Goal: Task Accomplishment & Management: Manage account settings

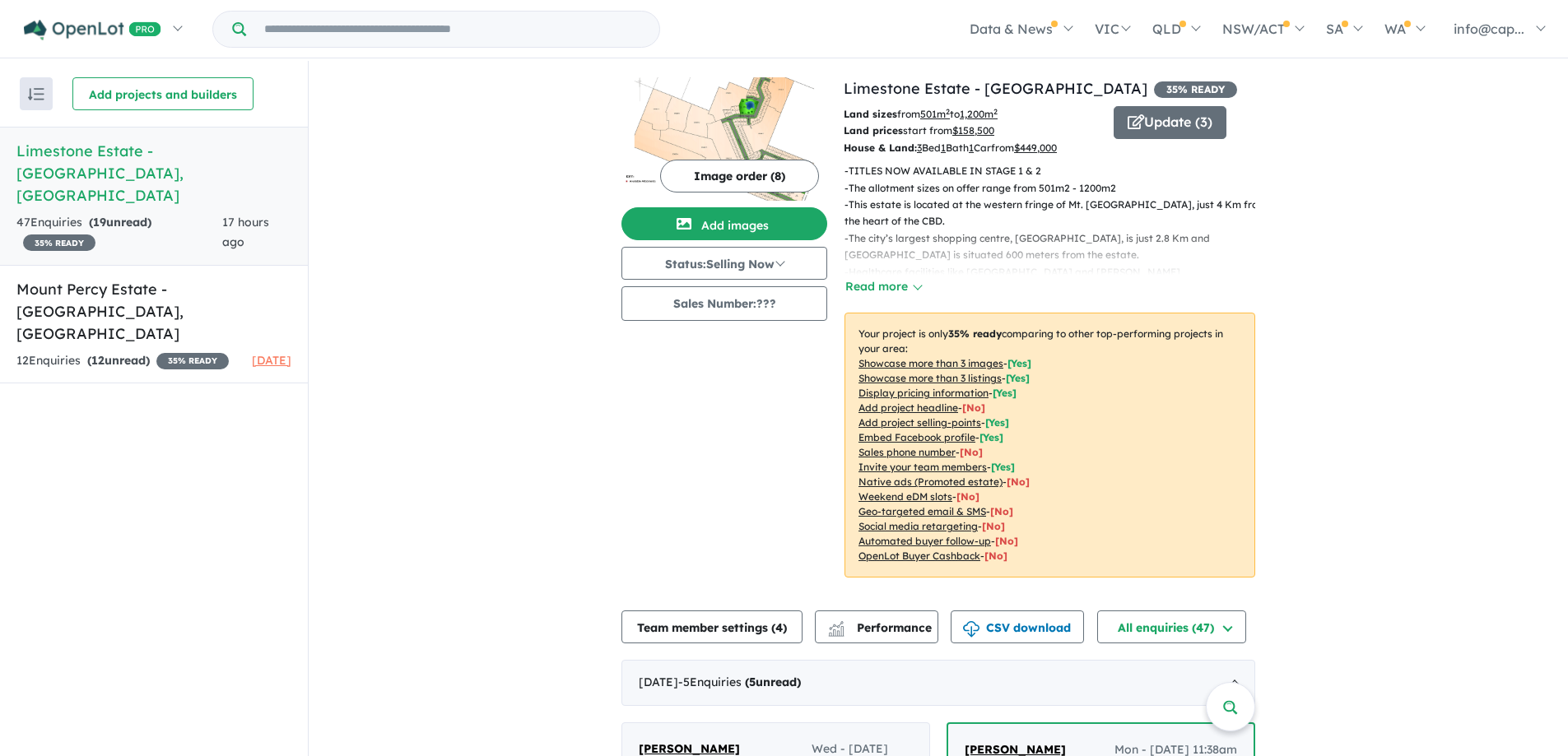
click at [171, 158] on h5 "Limestone Estate - [GEOGRAPHIC_DATA] , [GEOGRAPHIC_DATA]" at bounding box center [153, 173] width 274 height 66
click at [71, 235] on span "35 % READY" at bounding box center [59, 242] width 72 height 16
click at [1043, 145] on u "$ 449,000" at bounding box center [1035, 147] width 43 height 12
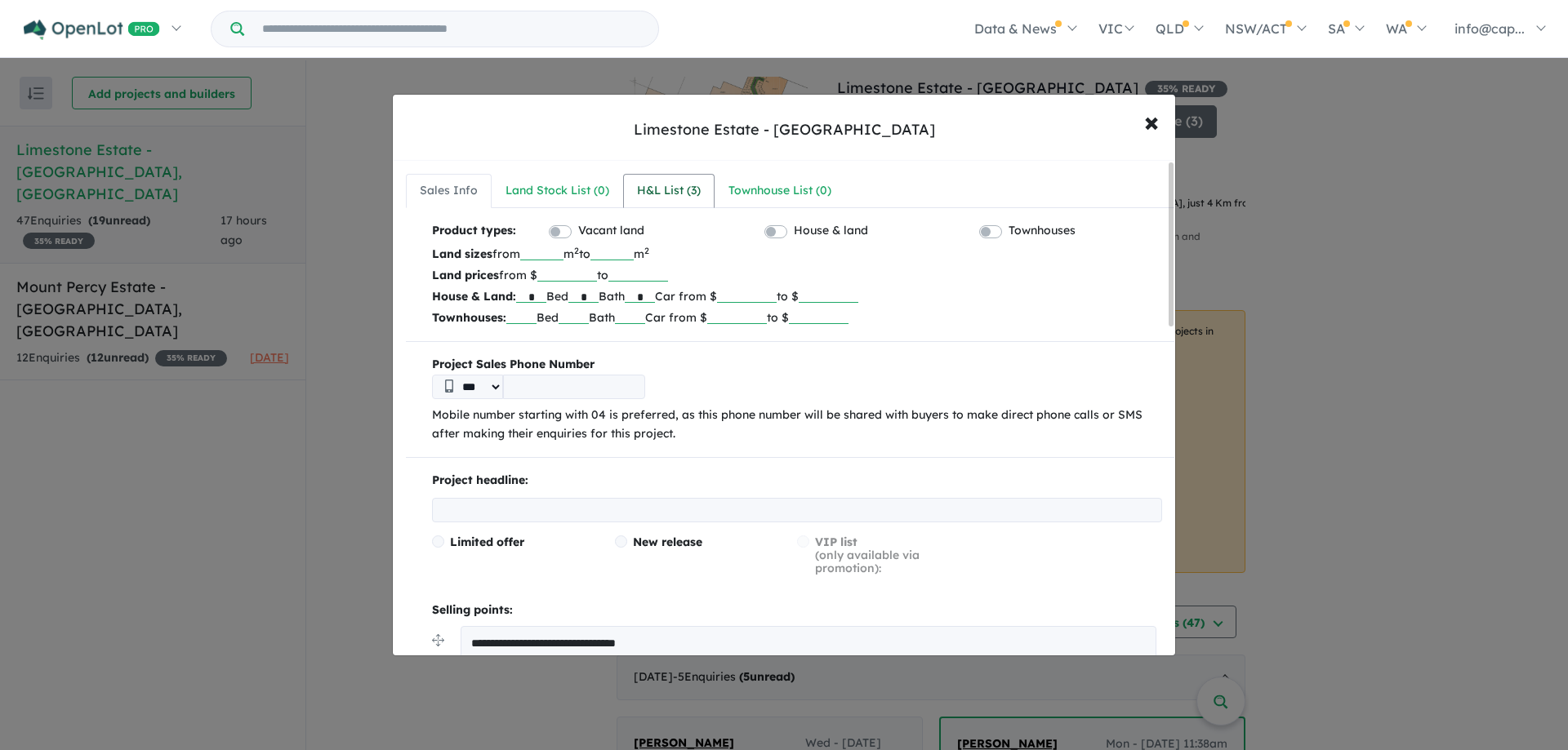
click at [652, 191] on div "H&L List ( 3 )" at bounding box center [669, 190] width 64 height 20
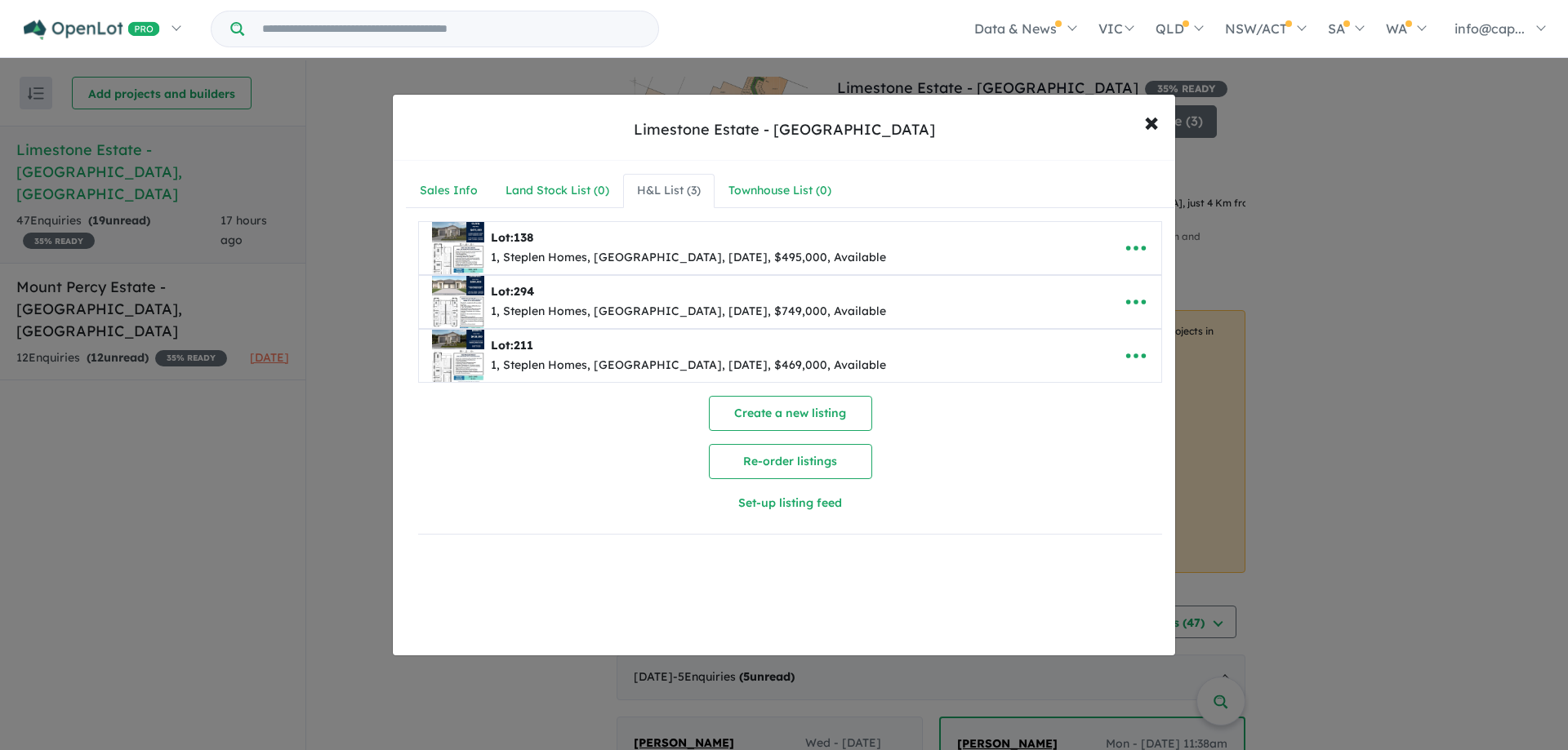
click at [591, 258] on div "1, Steplen Homes, [GEOGRAPHIC_DATA], [DATE], $495,000, Available" at bounding box center [688, 257] width 395 height 20
click at [464, 251] on img at bounding box center [457, 248] width 52 height 52
click at [448, 247] on img at bounding box center [457, 248] width 52 height 52
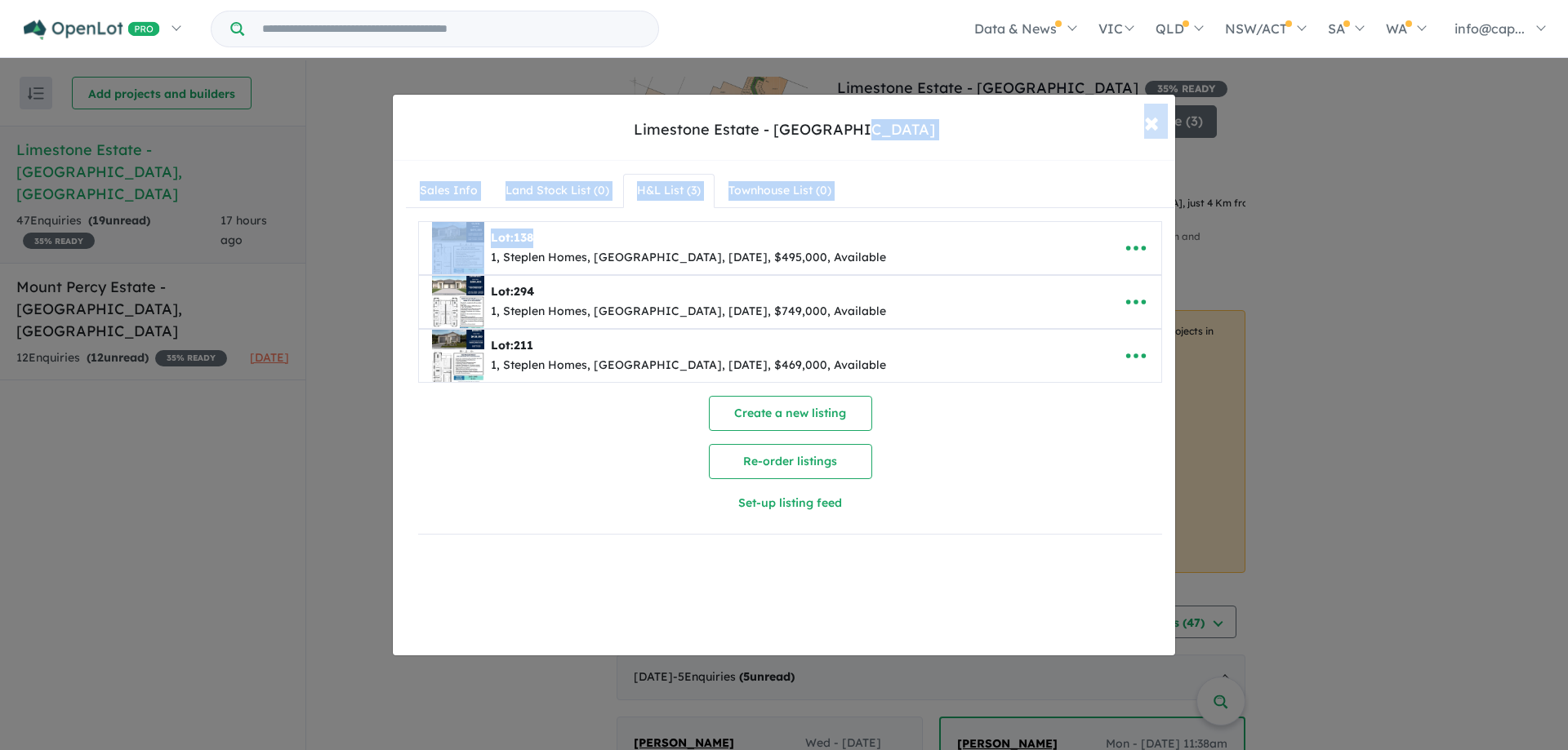
drag, startPoint x: 972, startPoint y: 122, endPoint x: 1143, endPoint y: 142, distance: 172.2
click at [1130, 150] on div "Limestone Estate - [GEOGRAPHIC_DATA] × Close" at bounding box center [784, 128] width 782 height 66
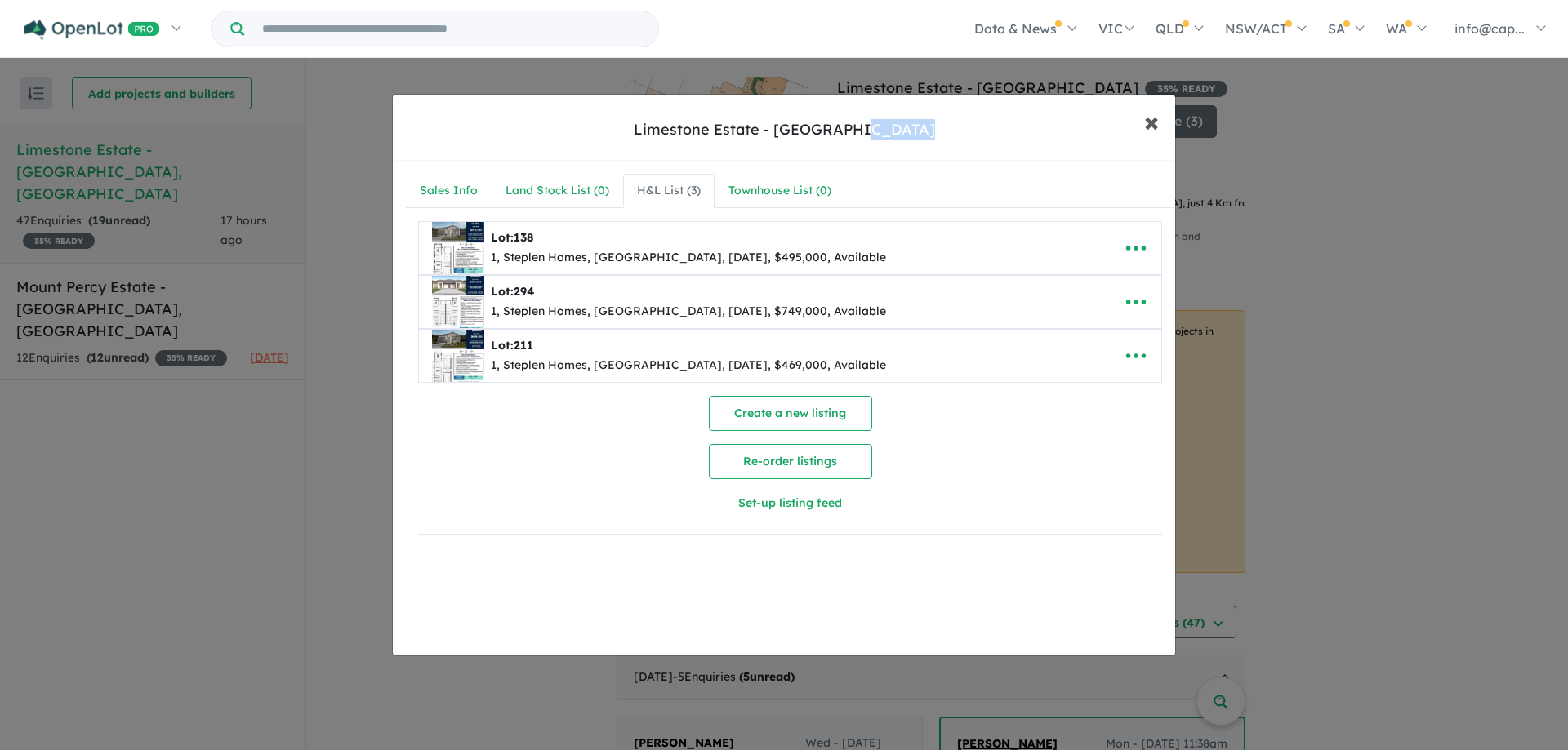
click at [1148, 131] on span "×" at bounding box center [1152, 121] width 15 height 35
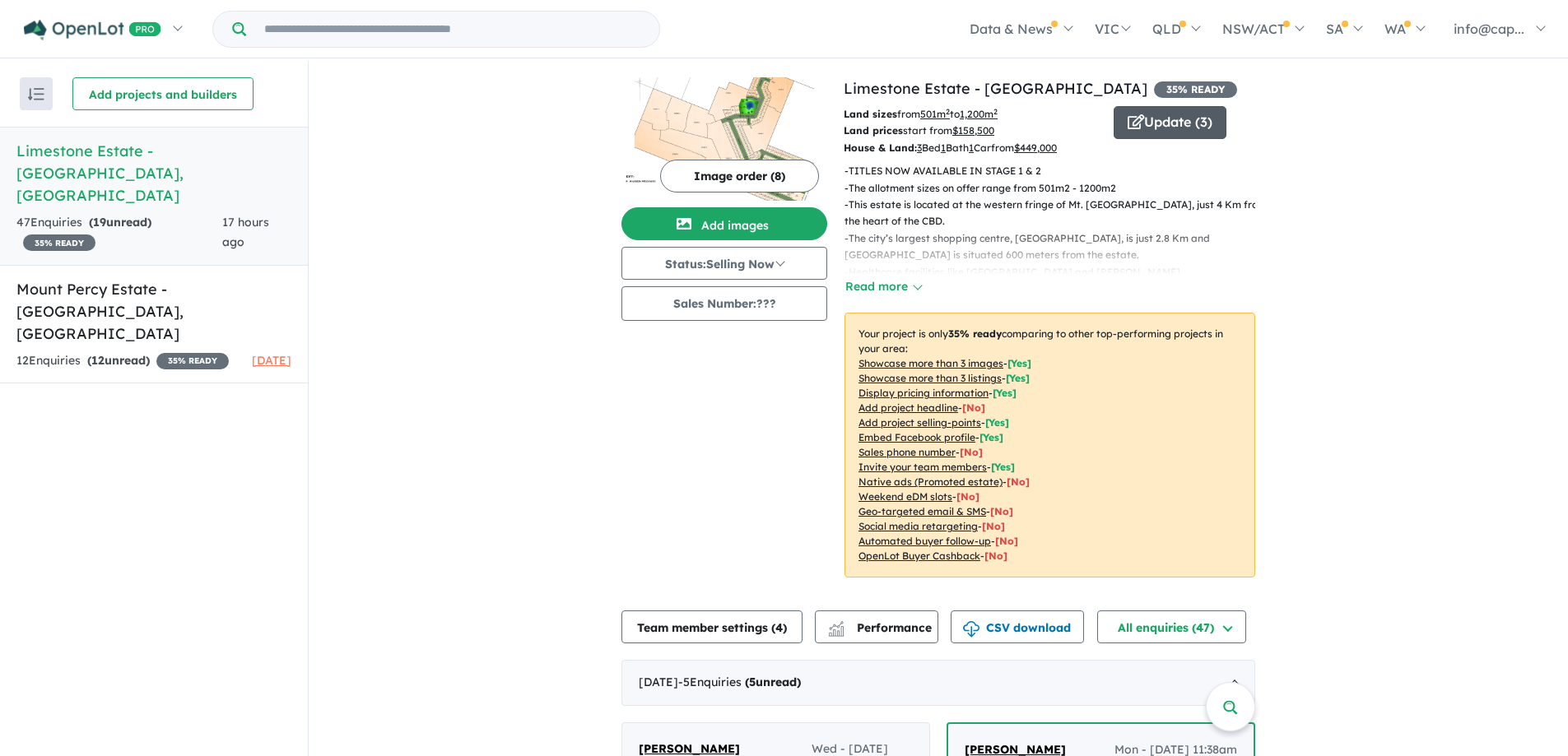
click at [1164, 126] on button "Update ( 3 )" at bounding box center [1170, 123] width 113 height 33
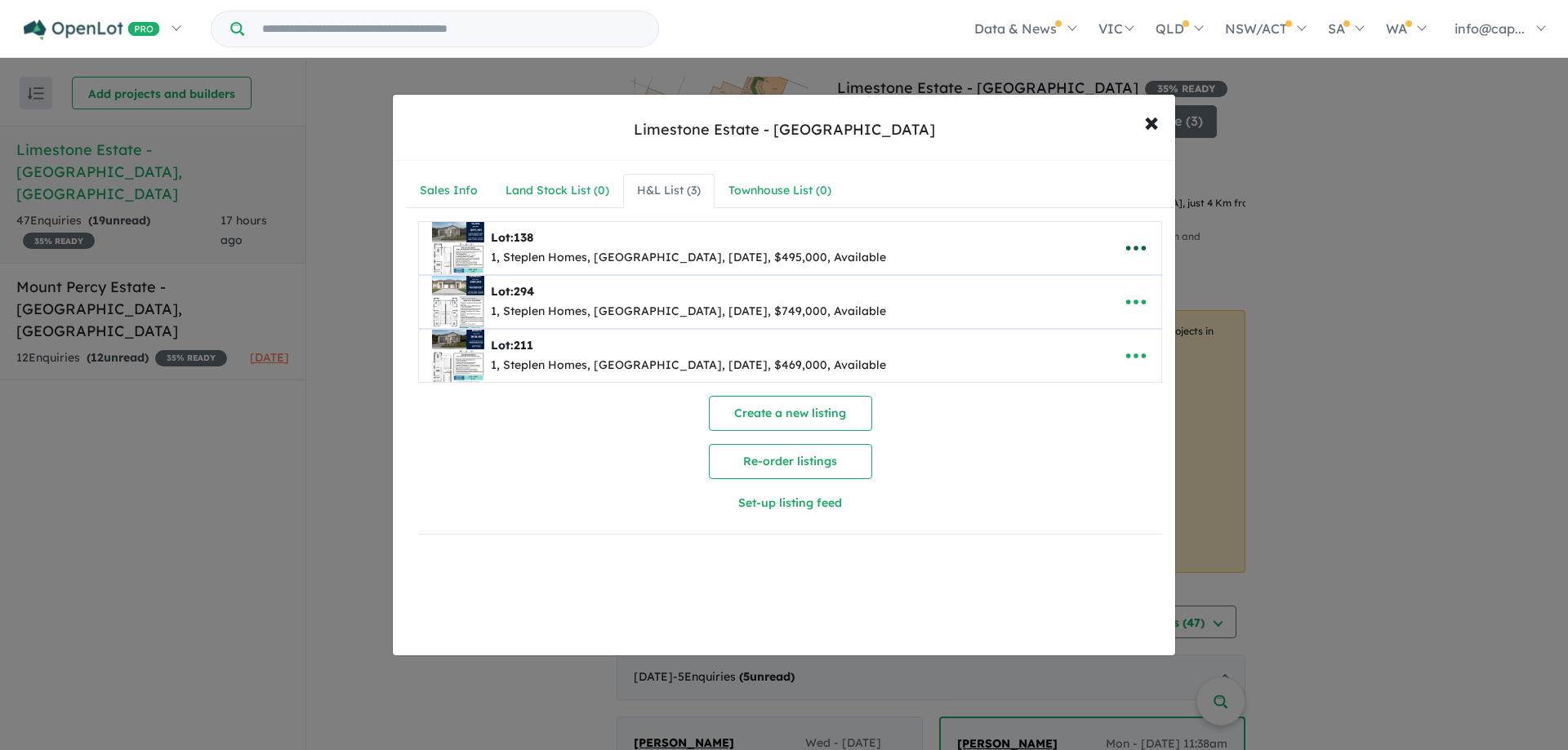
click at [1127, 245] on icon "button" at bounding box center [1135, 248] width 24 height 24
click at [1105, 324] on link "Remove" at bounding box center [1100, 326] width 121 height 38
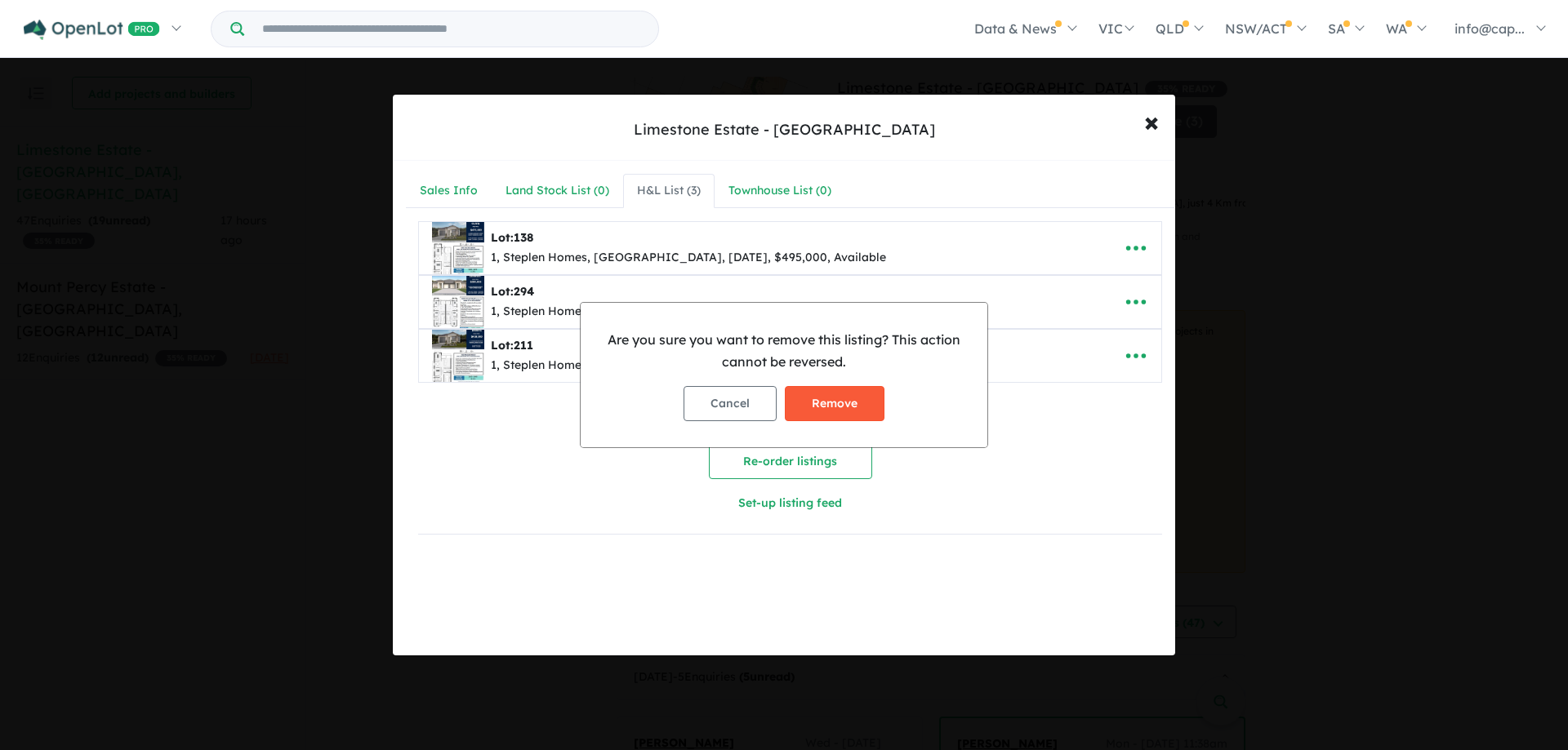
click at [830, 407] on button "Remove" at bounding box center [835, 403] width 100 height 35
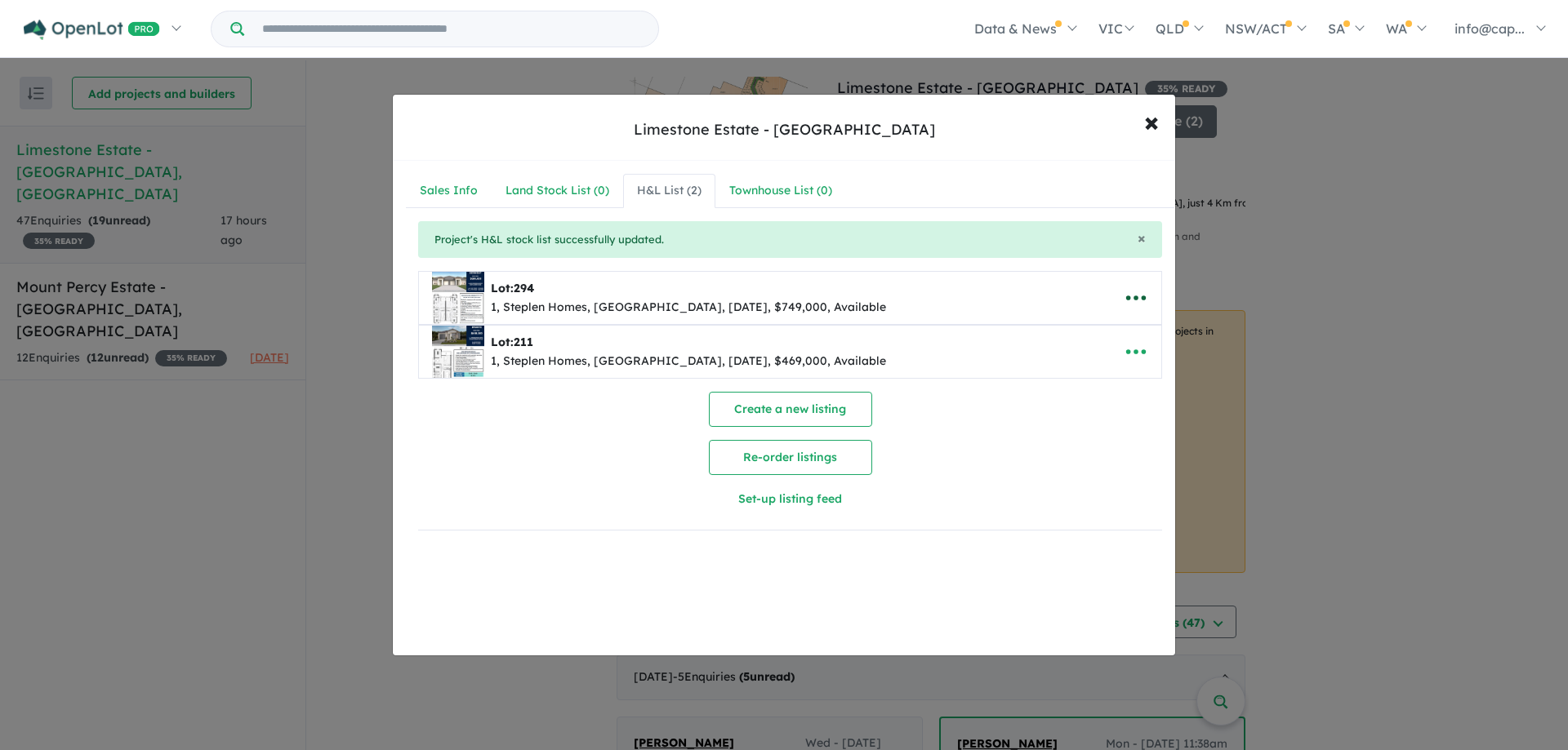
click at [1126, 299] on icon "button" at bounding box center [1135, 299] width 20 height 5
click at [1065, 372] on link "Remove" at bounding box center [1100, 376] width 121 height 38
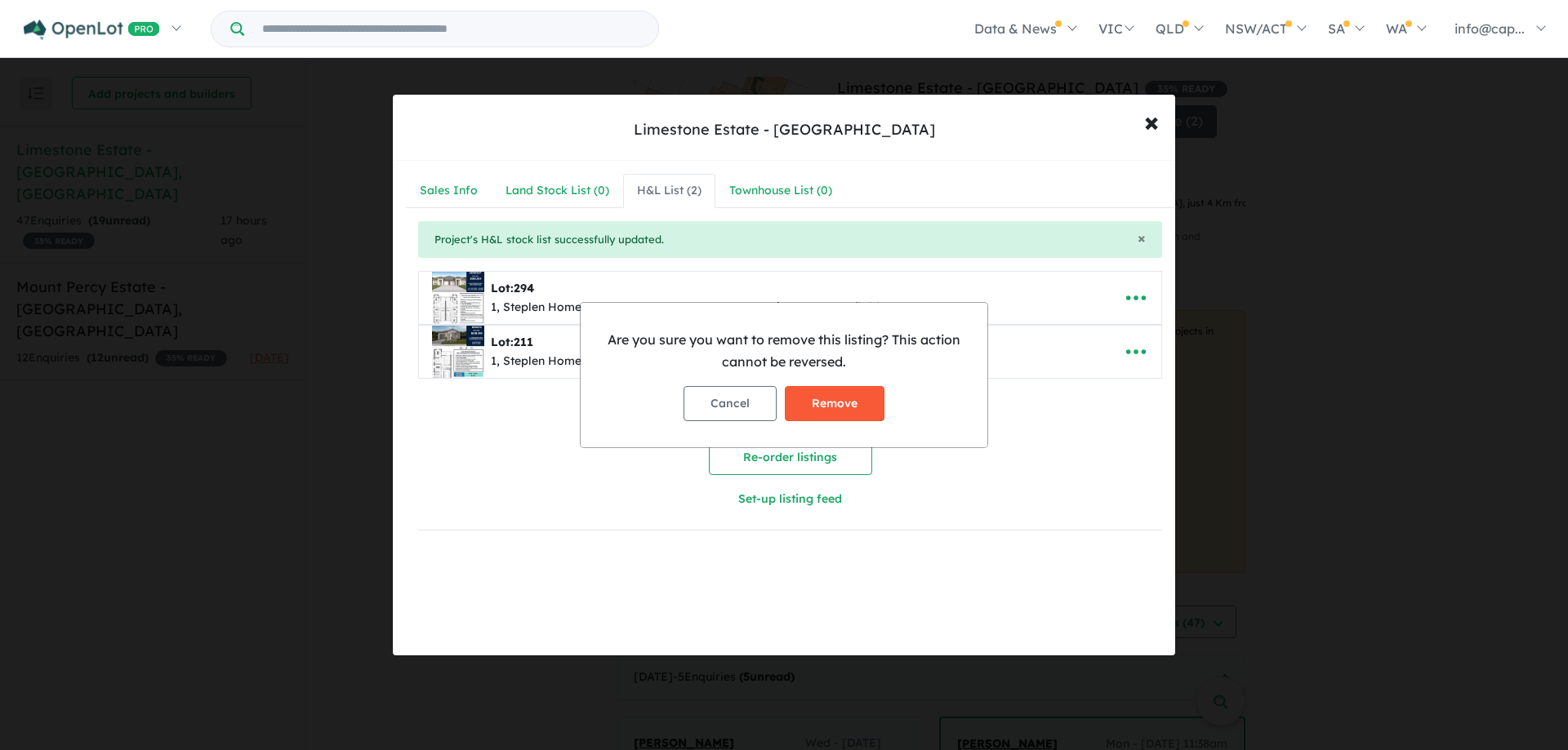
click at [838, 395] on button "Remove" at bounding box center [835, 403] width 100 height 35
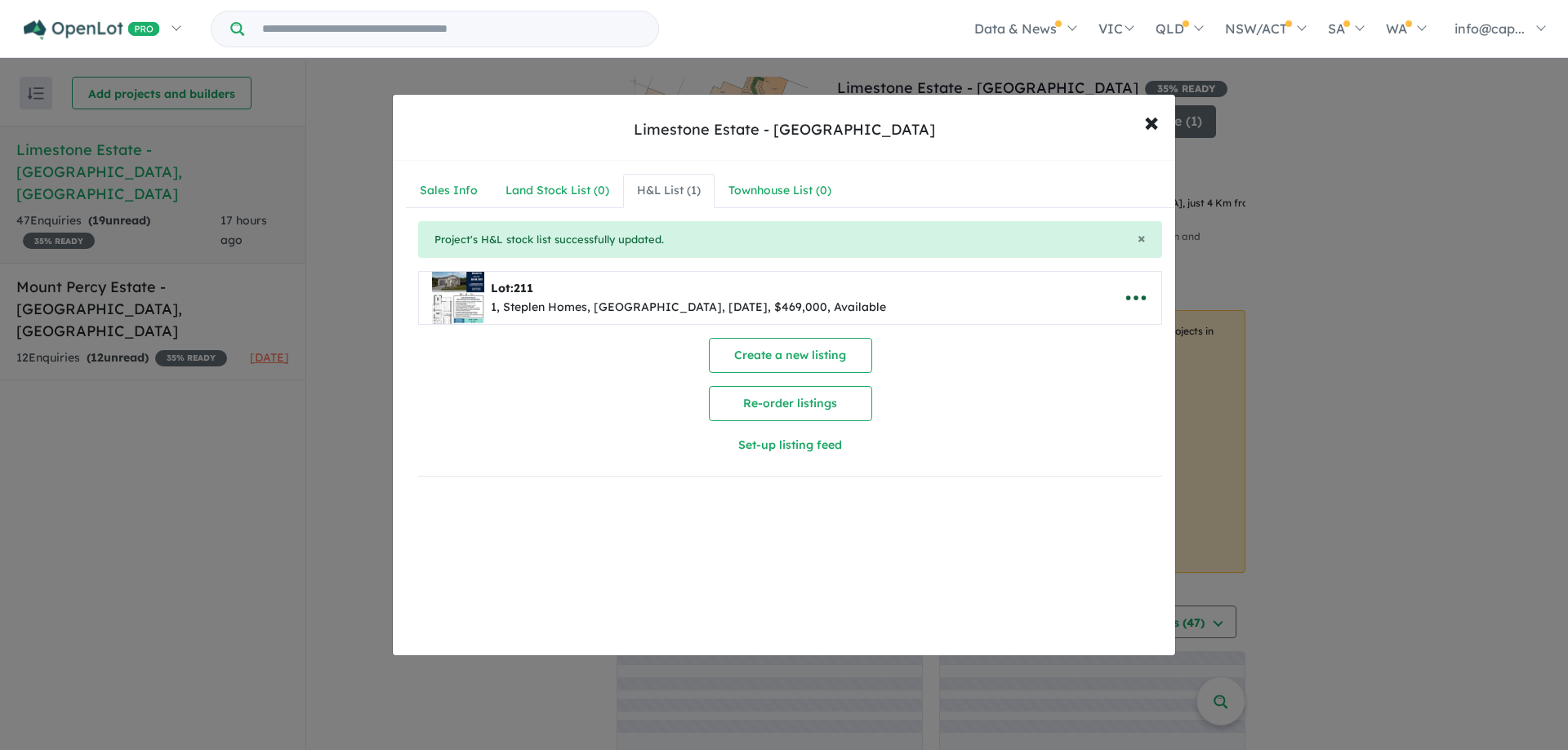
click at [1135, 297] on icon "button" at bounding box center [1135, 299] width 20 height 5
click at [1085, 367] on link "Remove" at bounding box center [1100, 376] width 121 height 38
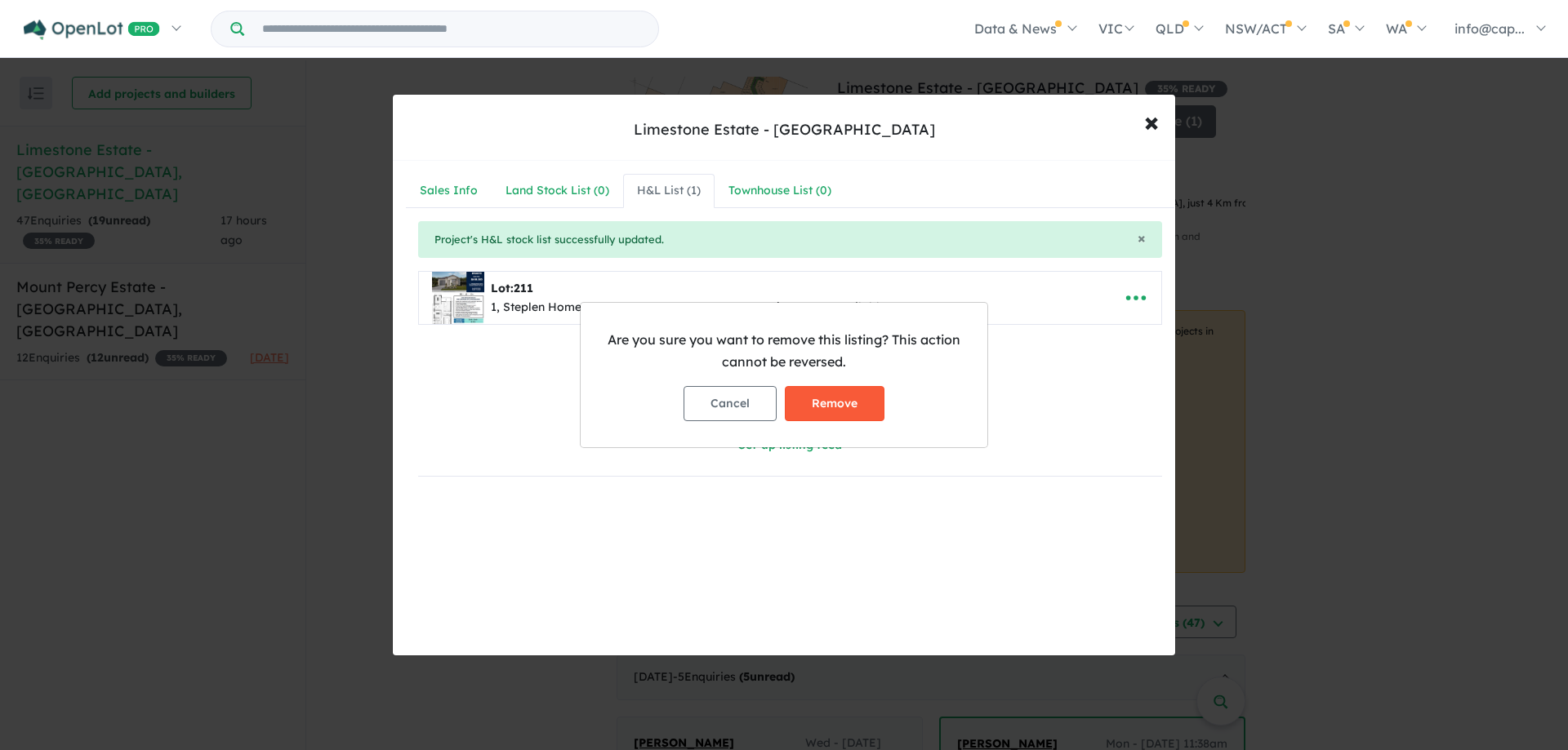
click at [827, 404] on button "Remove" at bounding box center [835, 403] width 100 height 35
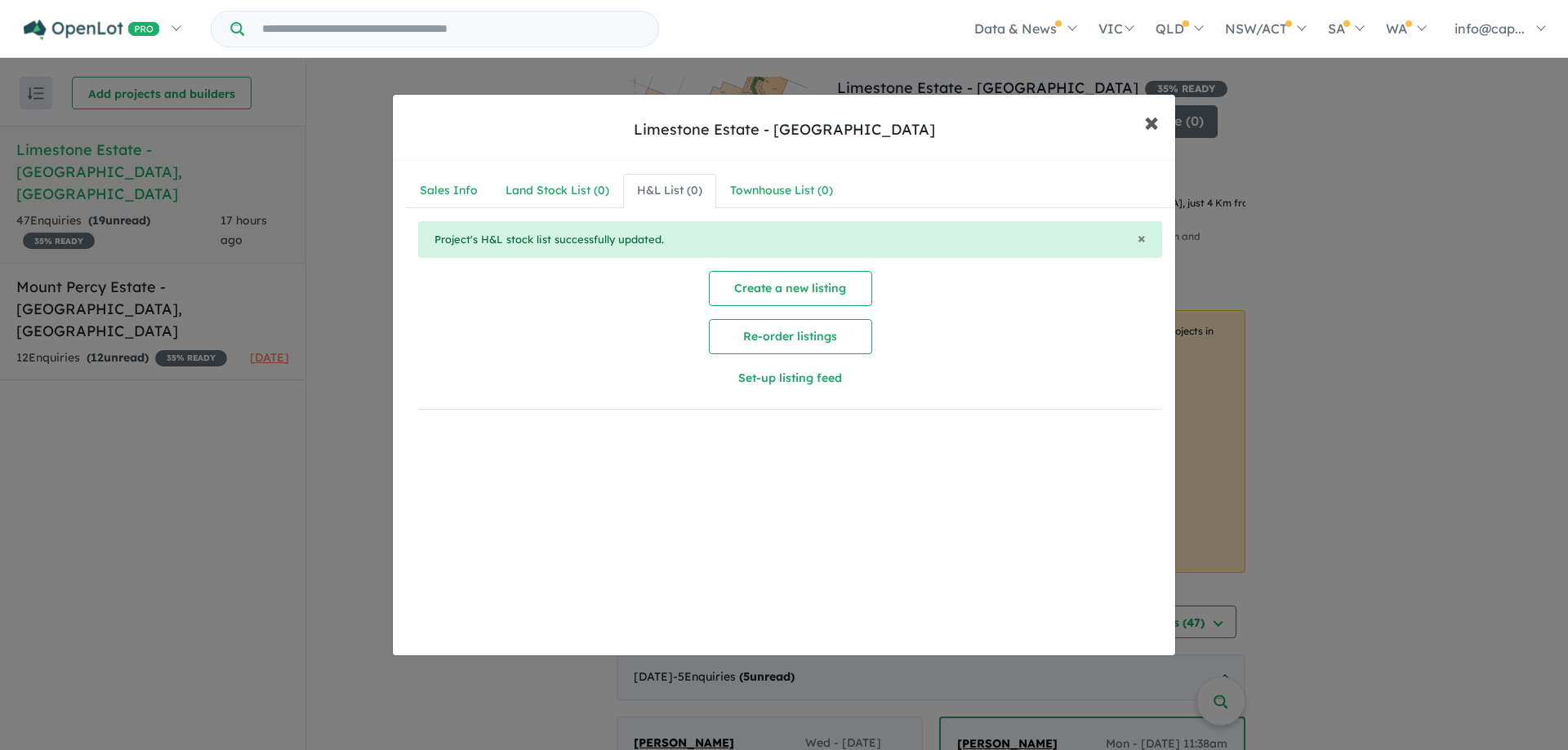
click at [1154, 128] on span "×" at bounding box center [1152, 121] width 15 height 35
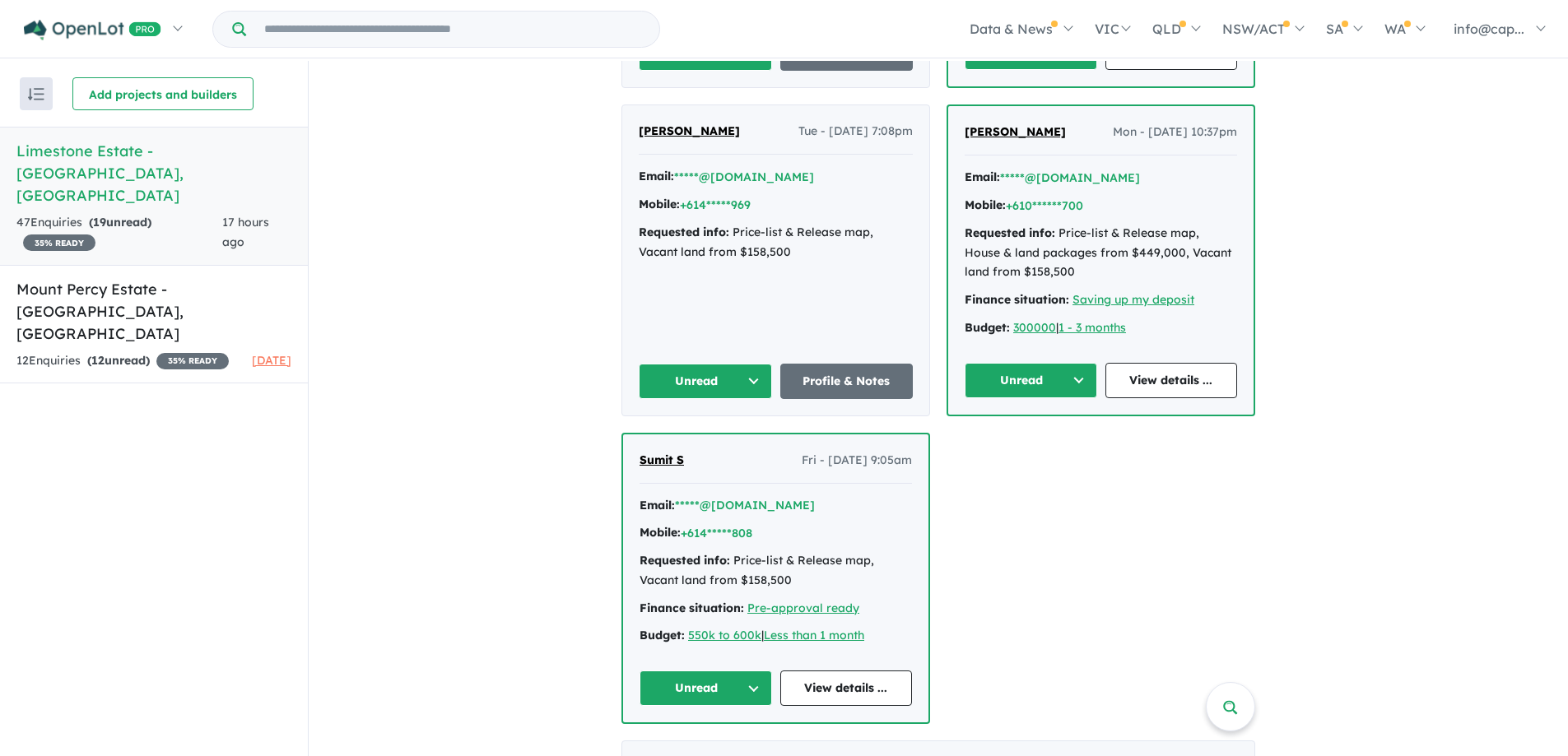
scroll to position [988, 0]
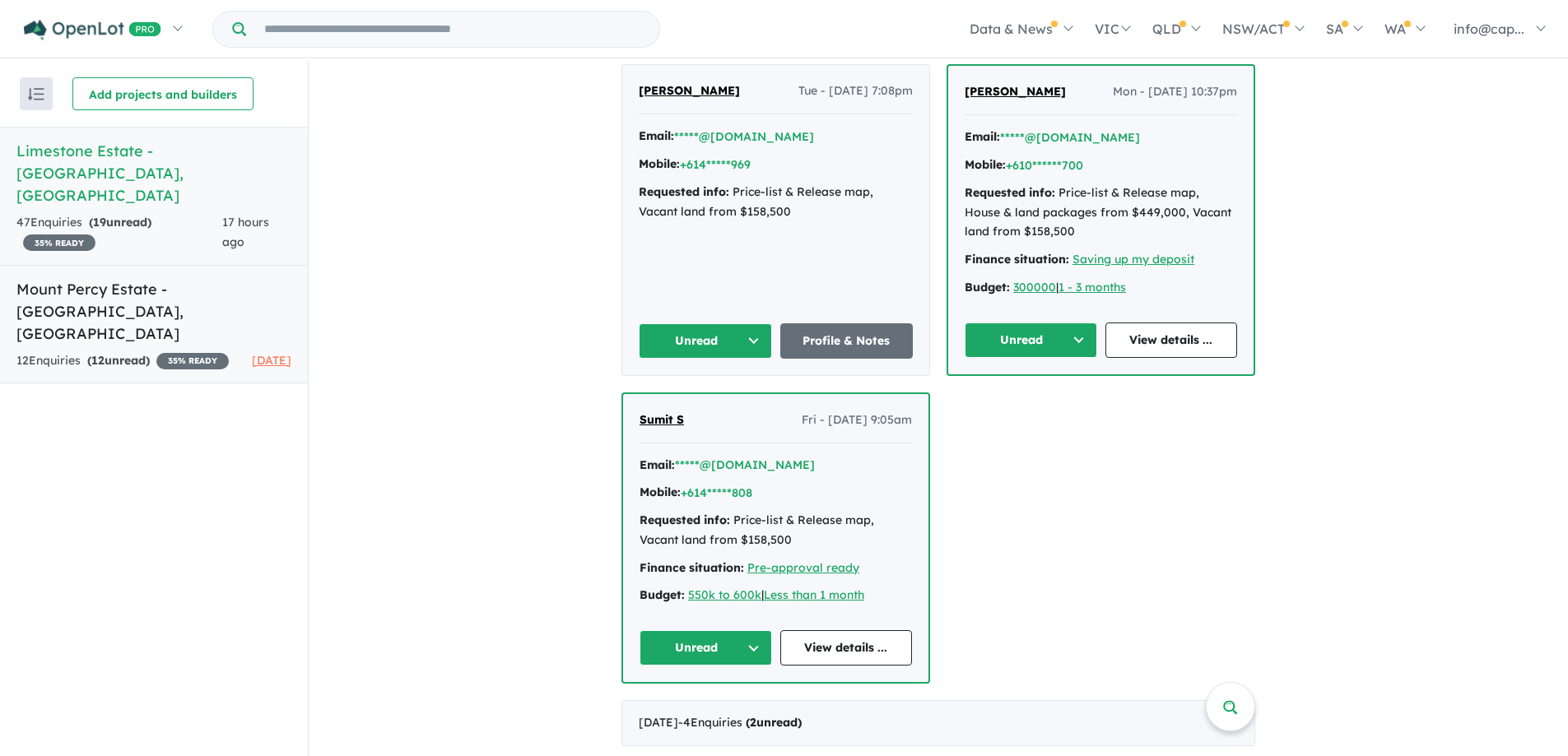
click at [71, 278] on h5 "Mount Percy Estate - [GEOGRAPHIC_DATA][PERSON_NAME][GEOGRAPHIC_DATA]" at bounding box center [153, 312] width 274 height 66
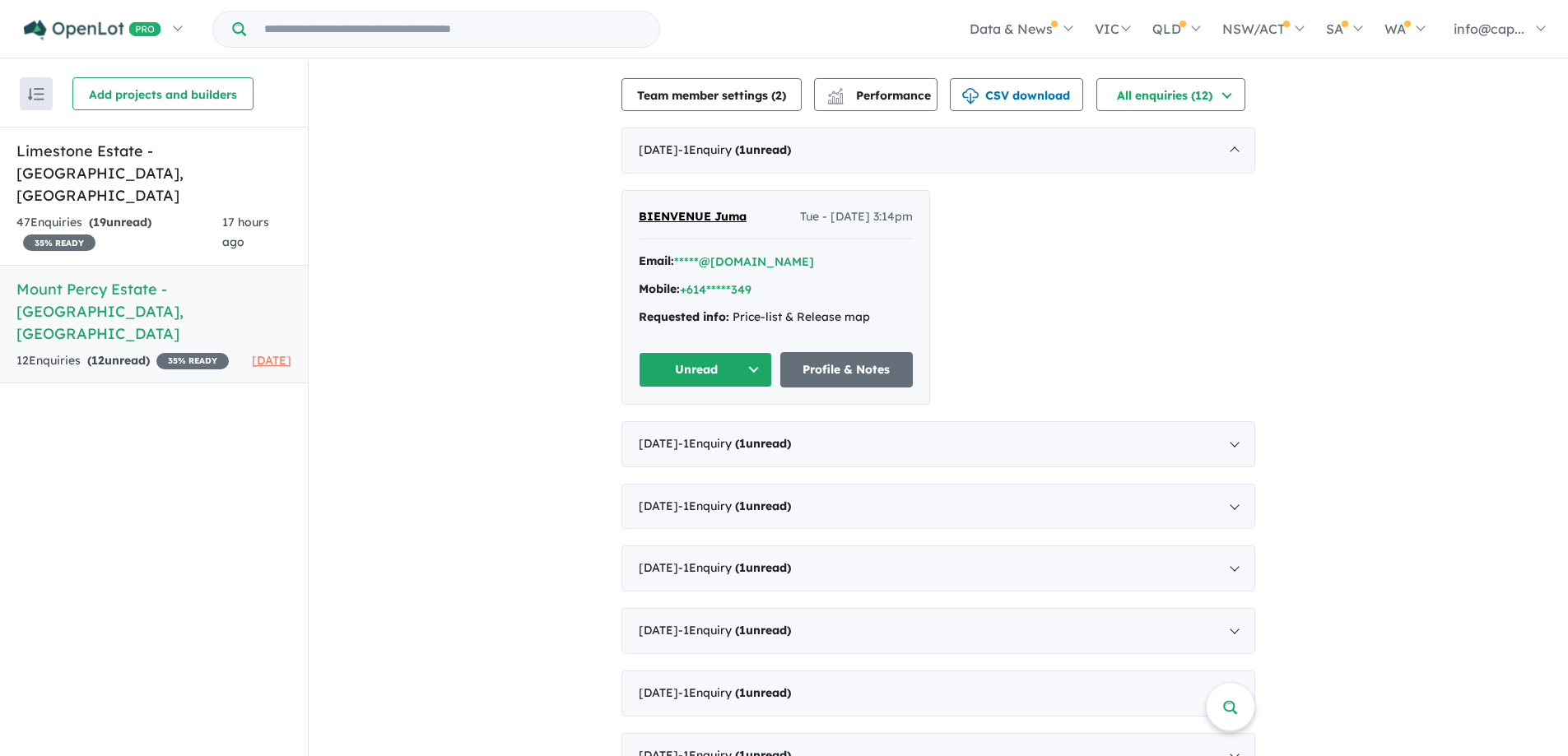
scroll to position [576, 0]
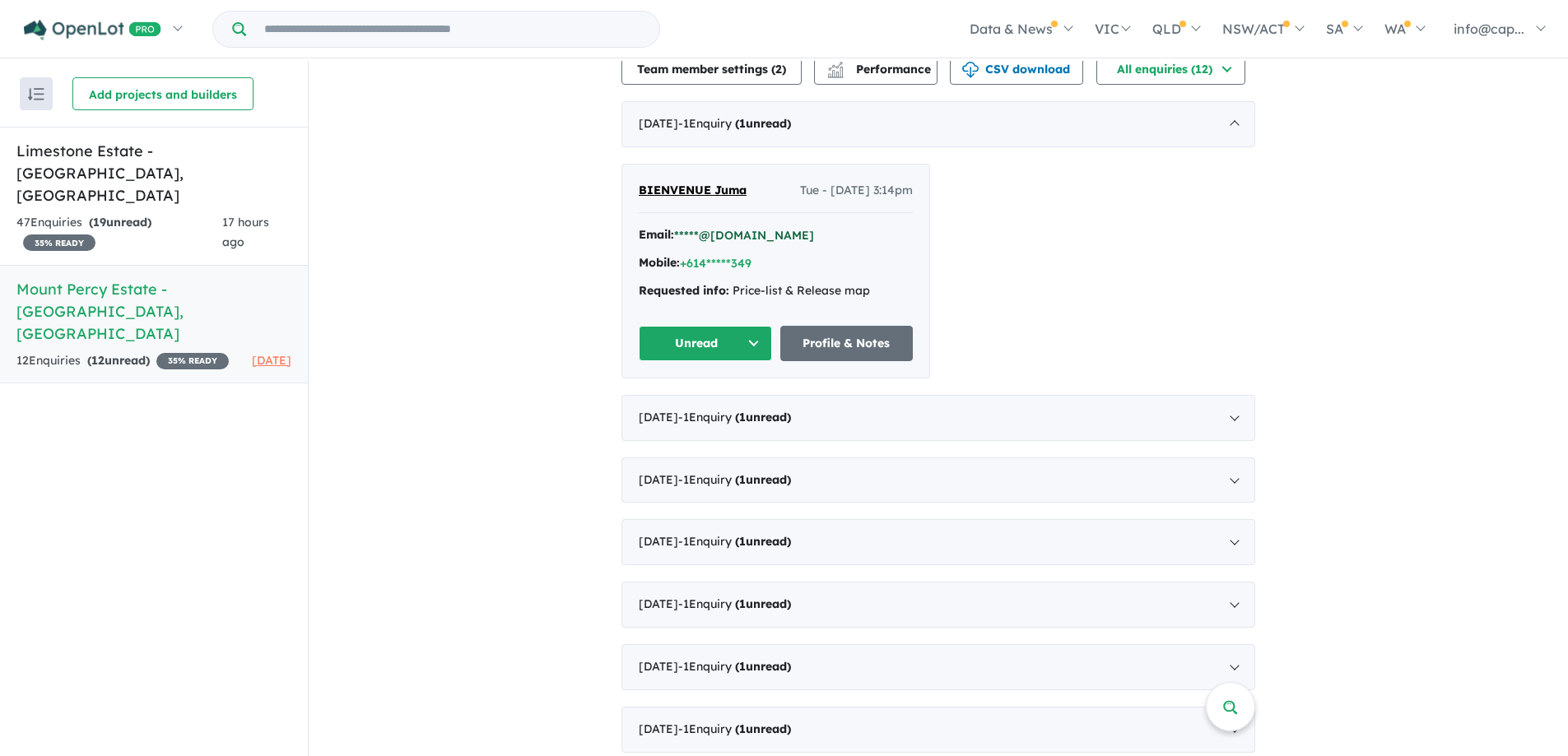
click at [737, 238] on button "*****@[DOMAIN_NAME]" at bounding box center [744, 236] width 140 height 17
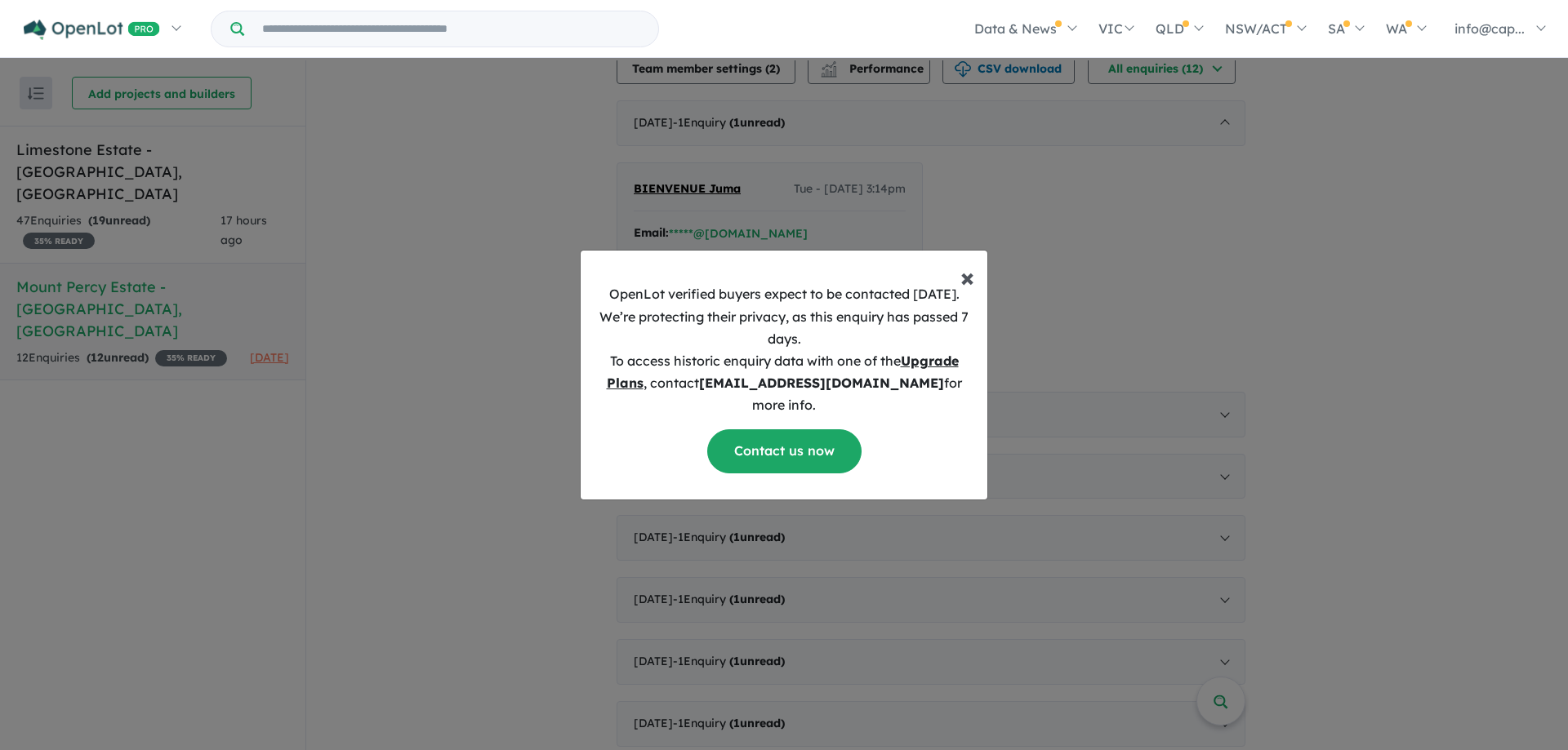
click at [965, 288] on span "×" at bounding box center [967, 276] width 14 height 33
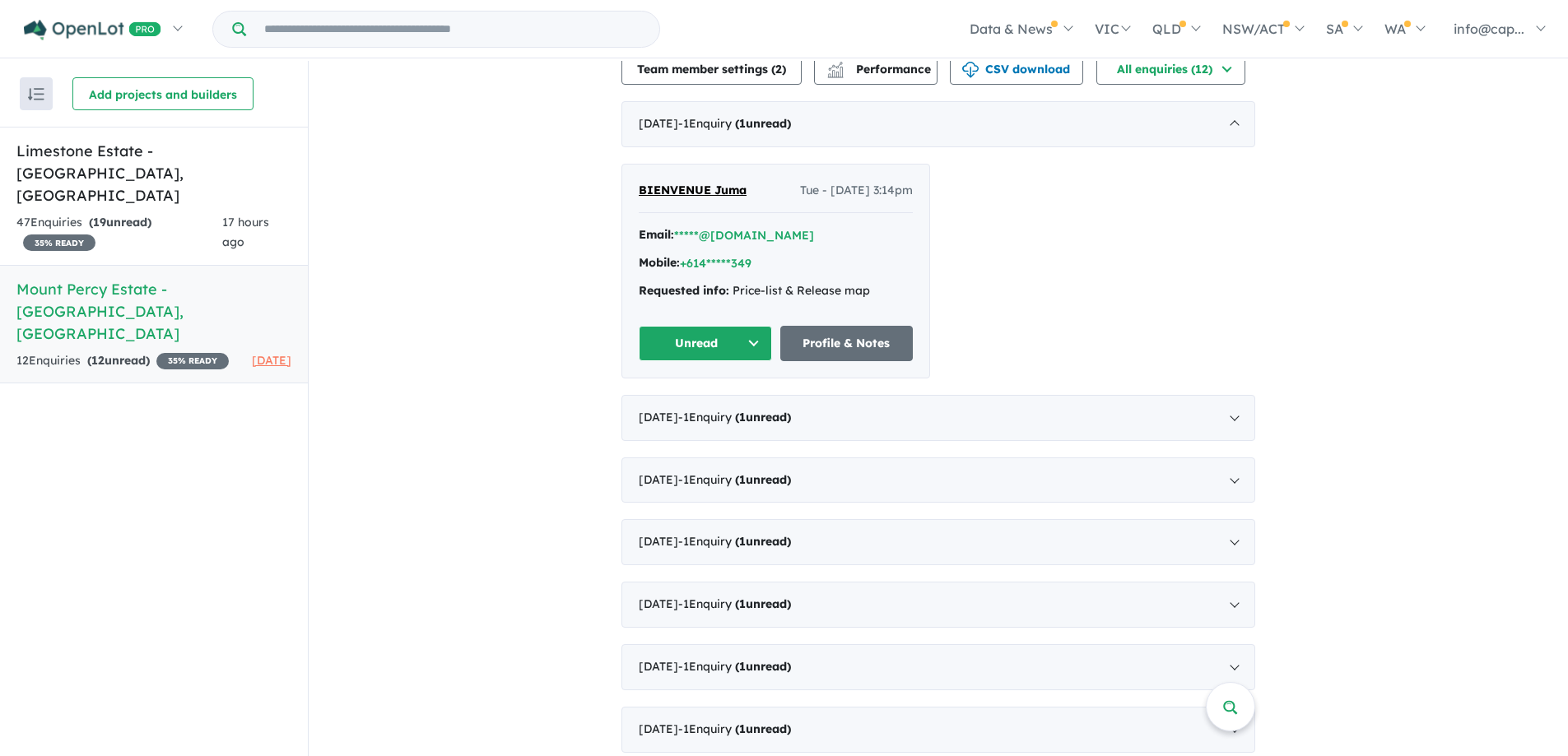
click at [723, 349] on button "Unread" at bounding box center [705, 343] width 133 height 35
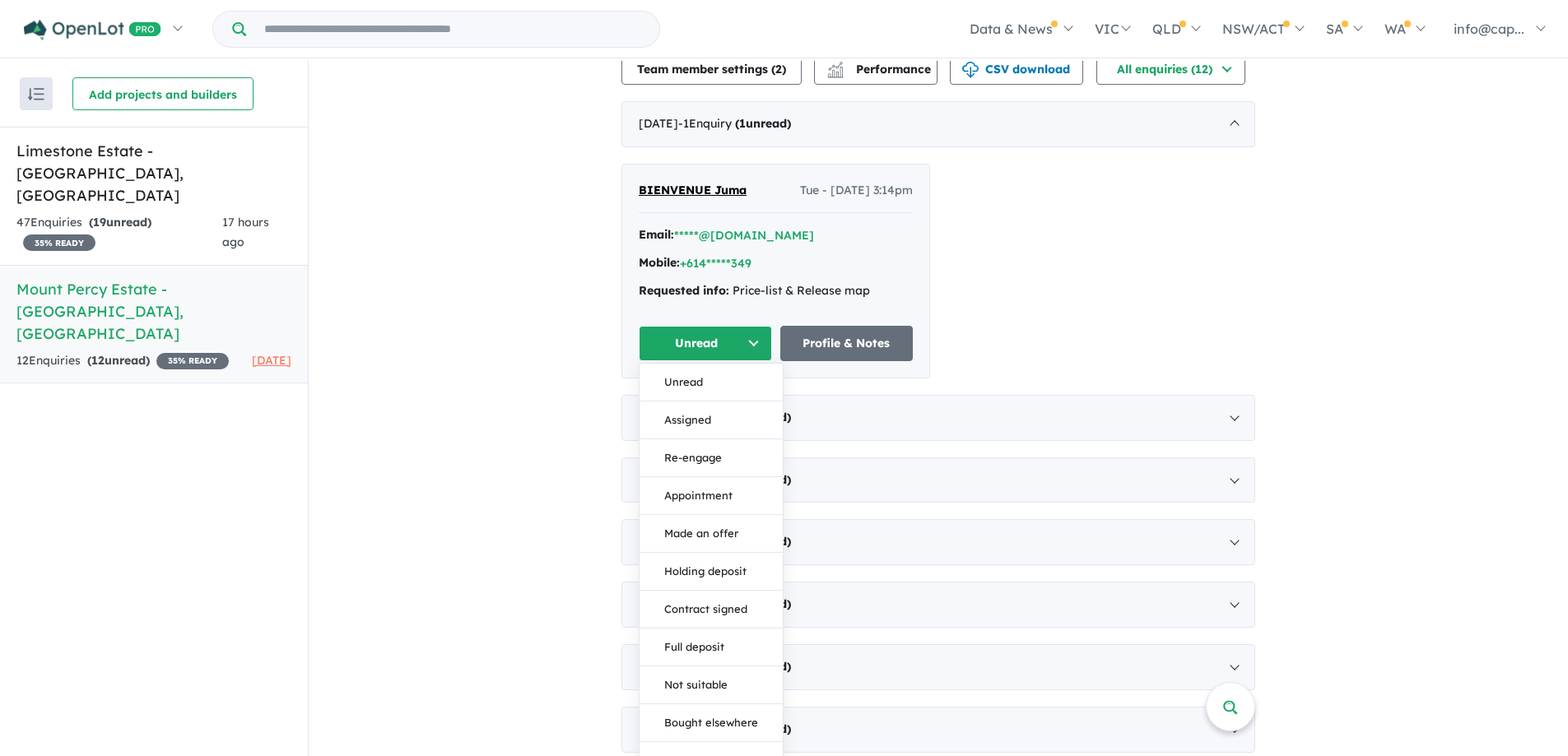
click at [722, 345] on button "Unread" at bounding box center [705, 343] width 133 height 35
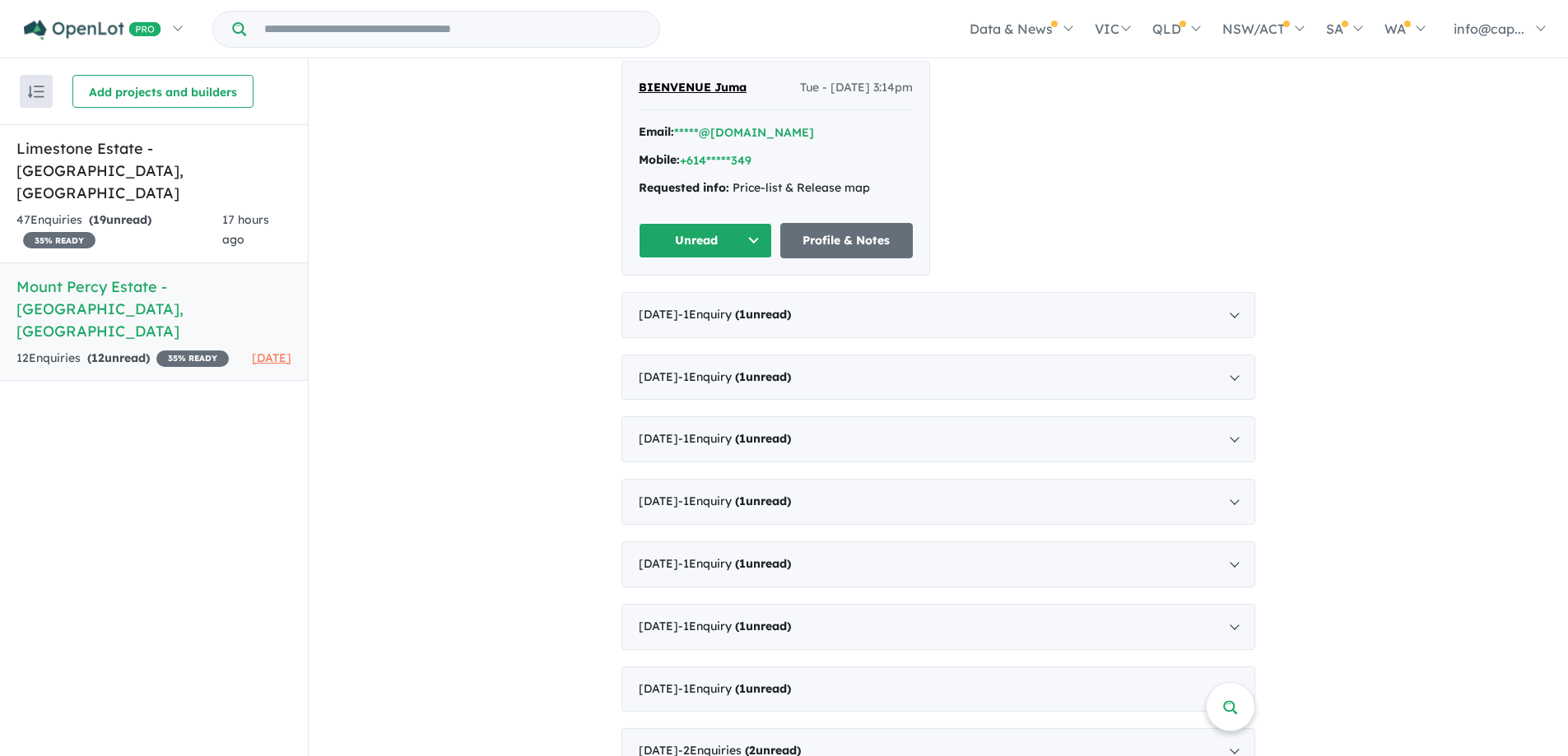
scroll to position [671, 0]
